Goal: Check status

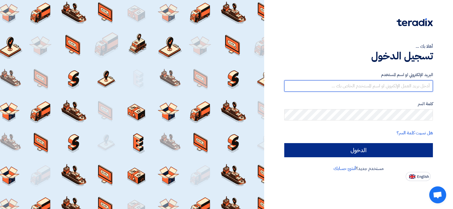
type input "[EMAIL_ADDRESS][DOMAIN_NAME]"
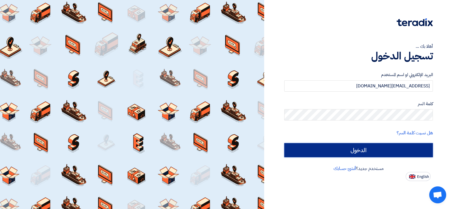
click at [332, 153] on input "الدخول" at bounding box center [358, 150] width 149 height 14
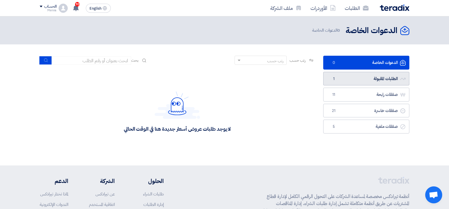
click at [375, 83] on link "الطلبات المقبولة الطلبات المقبولة 1" at bounding box center [366, 79] width 86 height 14
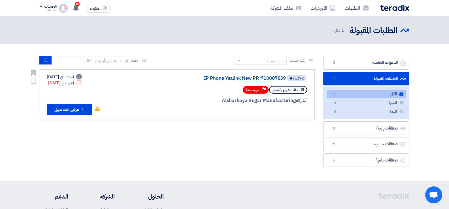
click at [233, 80] on link "IP Phone Yealink New PR #10007839" at bounding box center [228, 78] width 113 height 5
